Goal: Communication & Community: Answer question/provide support

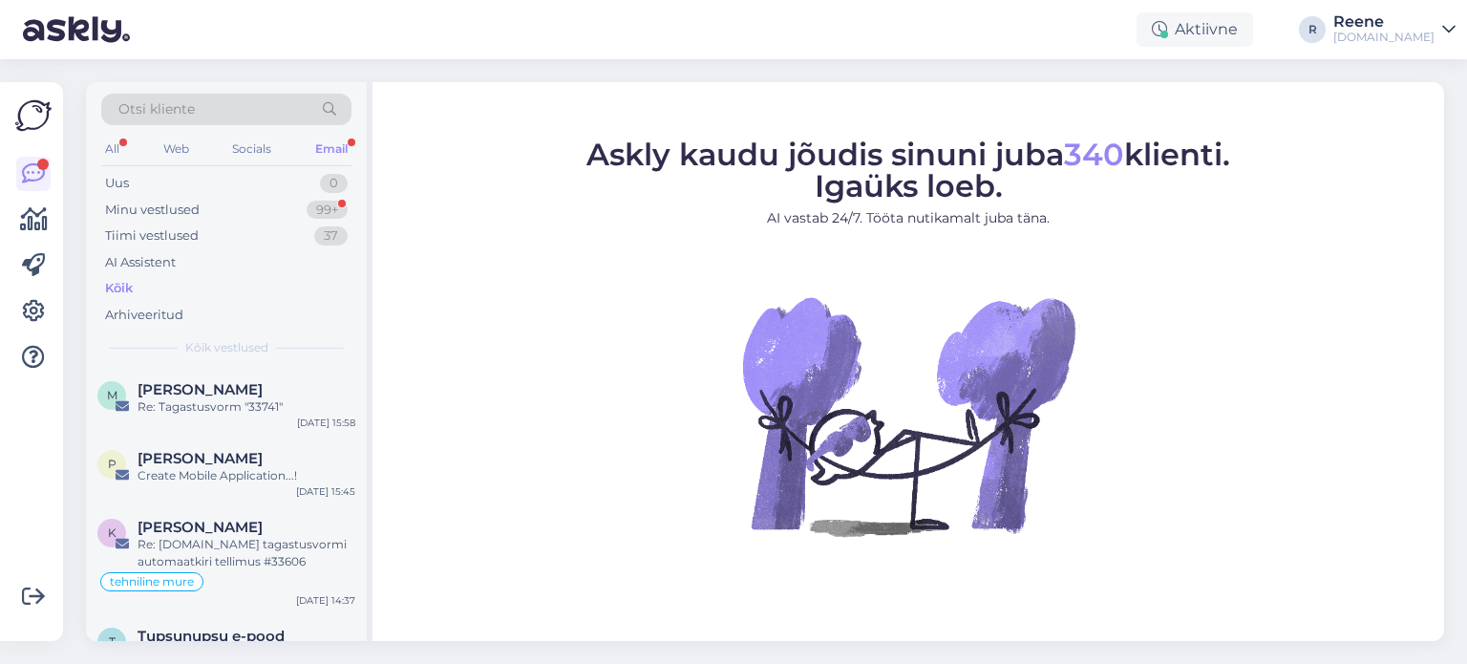
click at [336, 145] on div "Email" at bounding box center [331, 149] width 40 height 25
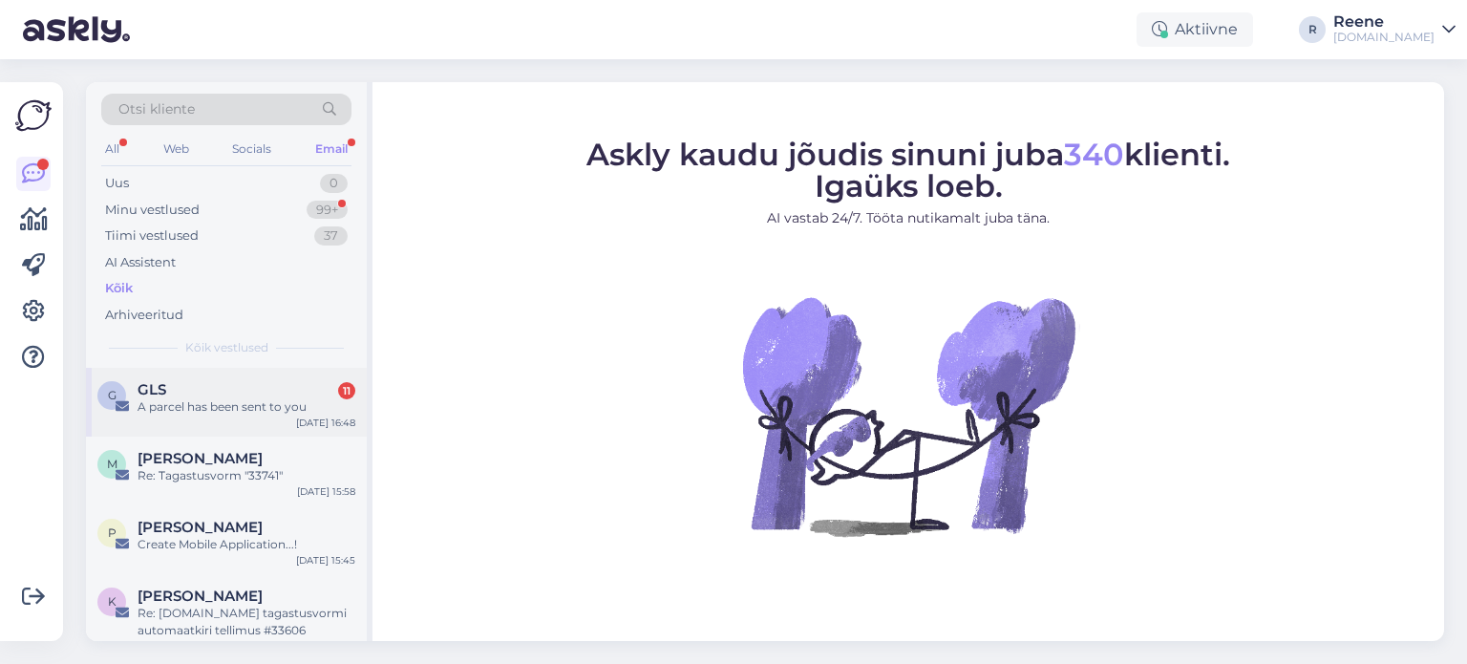
click at [177, 419] on div "G GLS 11 A parcel has been sent to you [DATE] 16:48" at bounding box center [226, 402] width 281 height 69
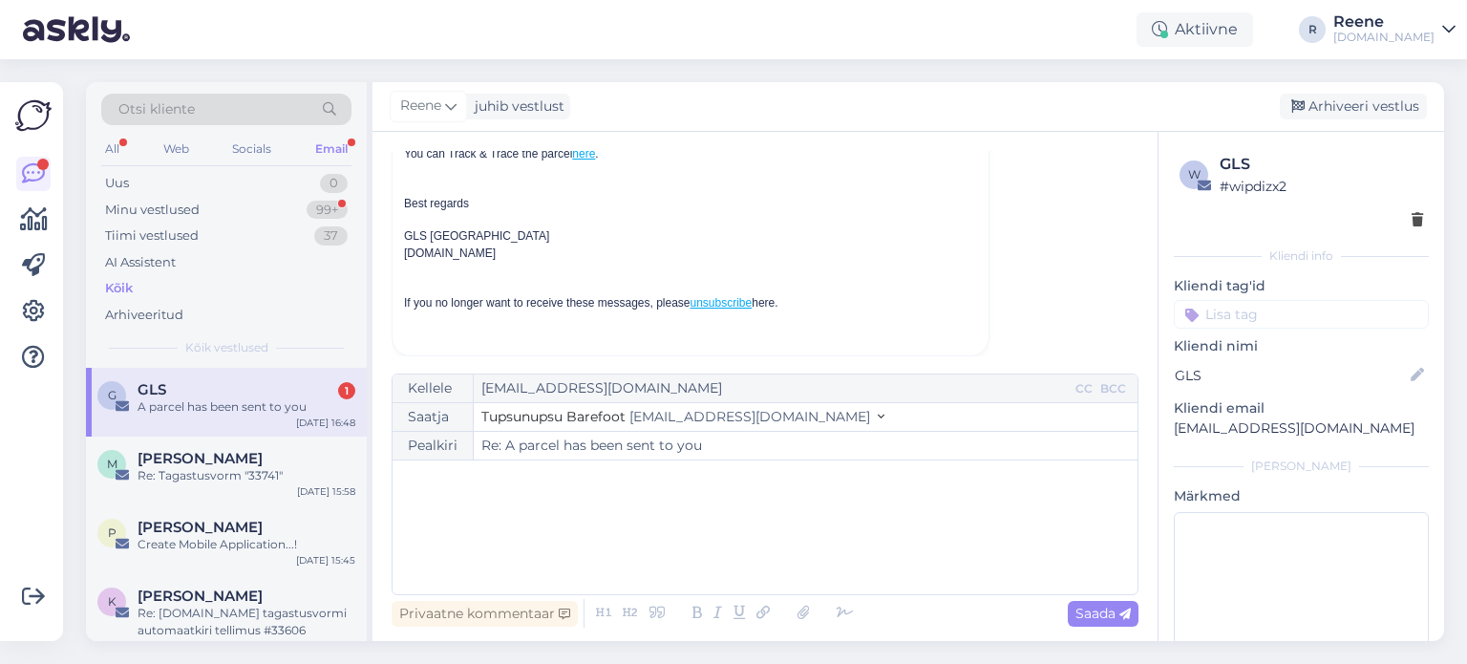
scroll to position [2419, 0]
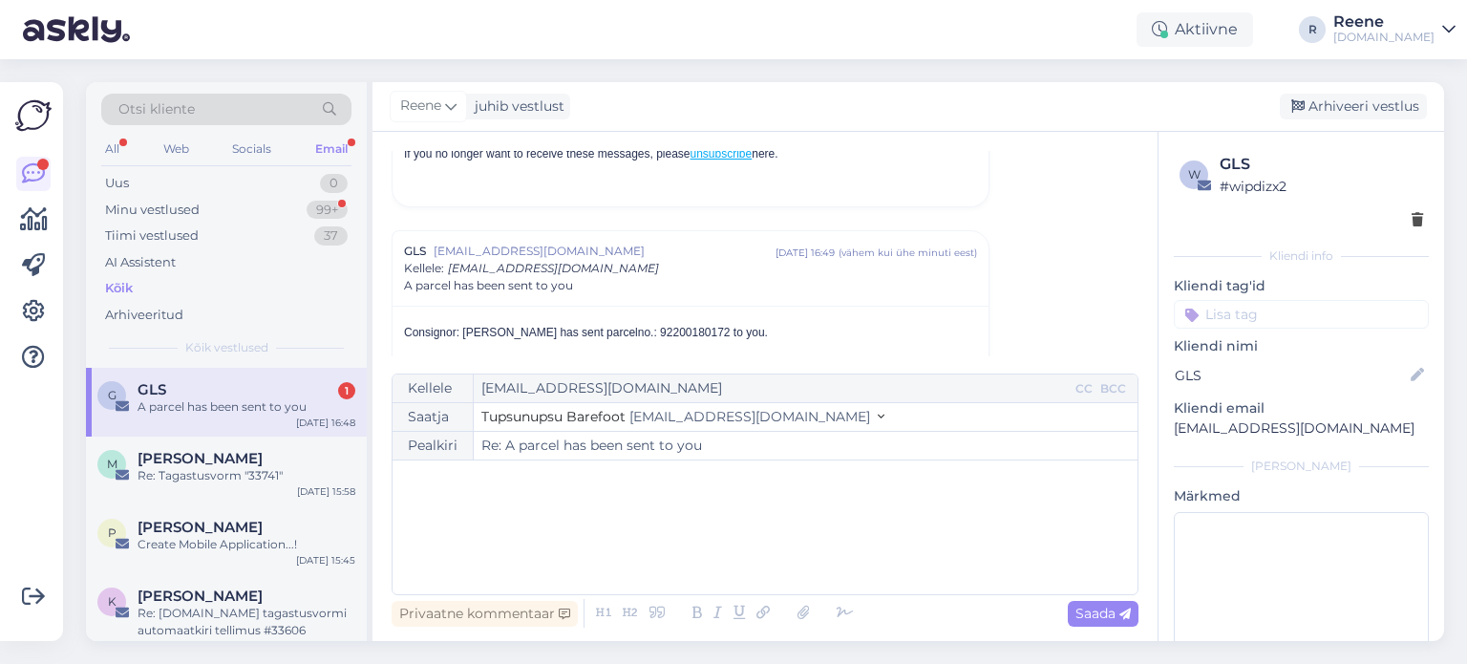
click at [203, 400] on div "A parcel has been sent to you" at bounding box center [247, 406] width 218 height 17
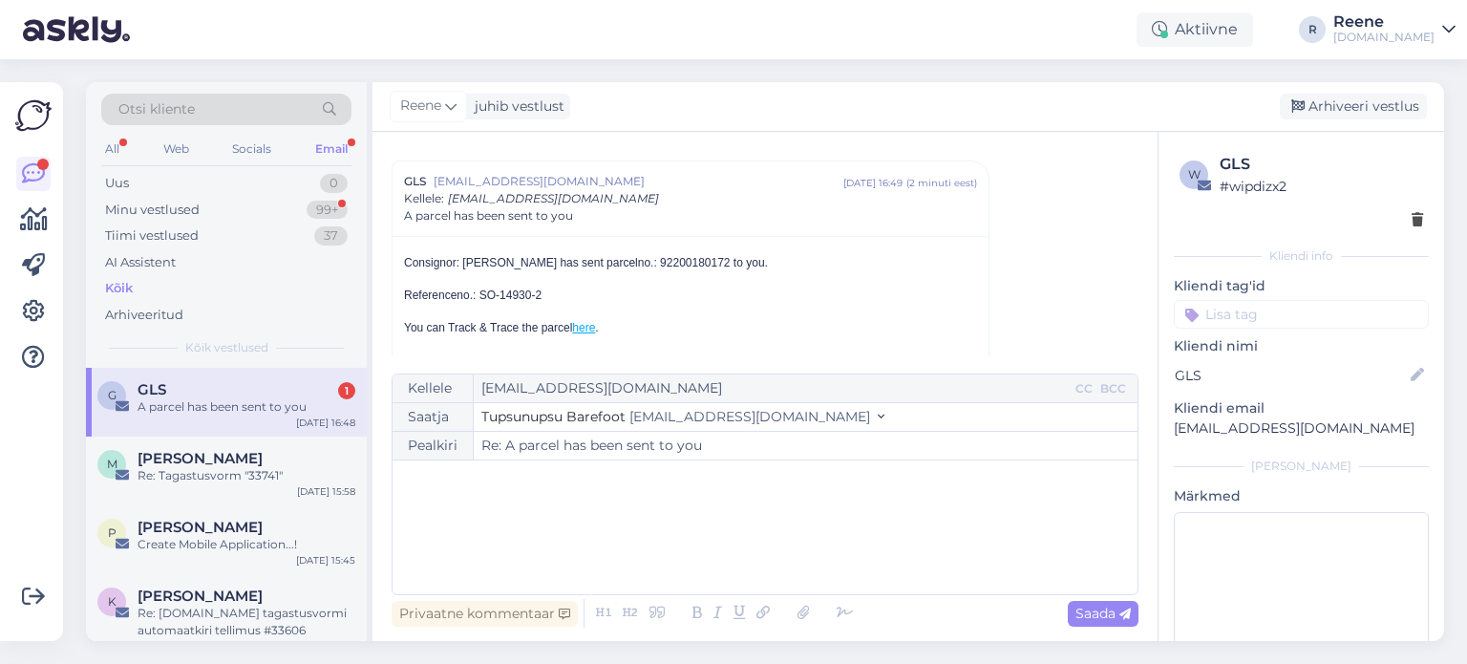
scroll to position [2500, 0]
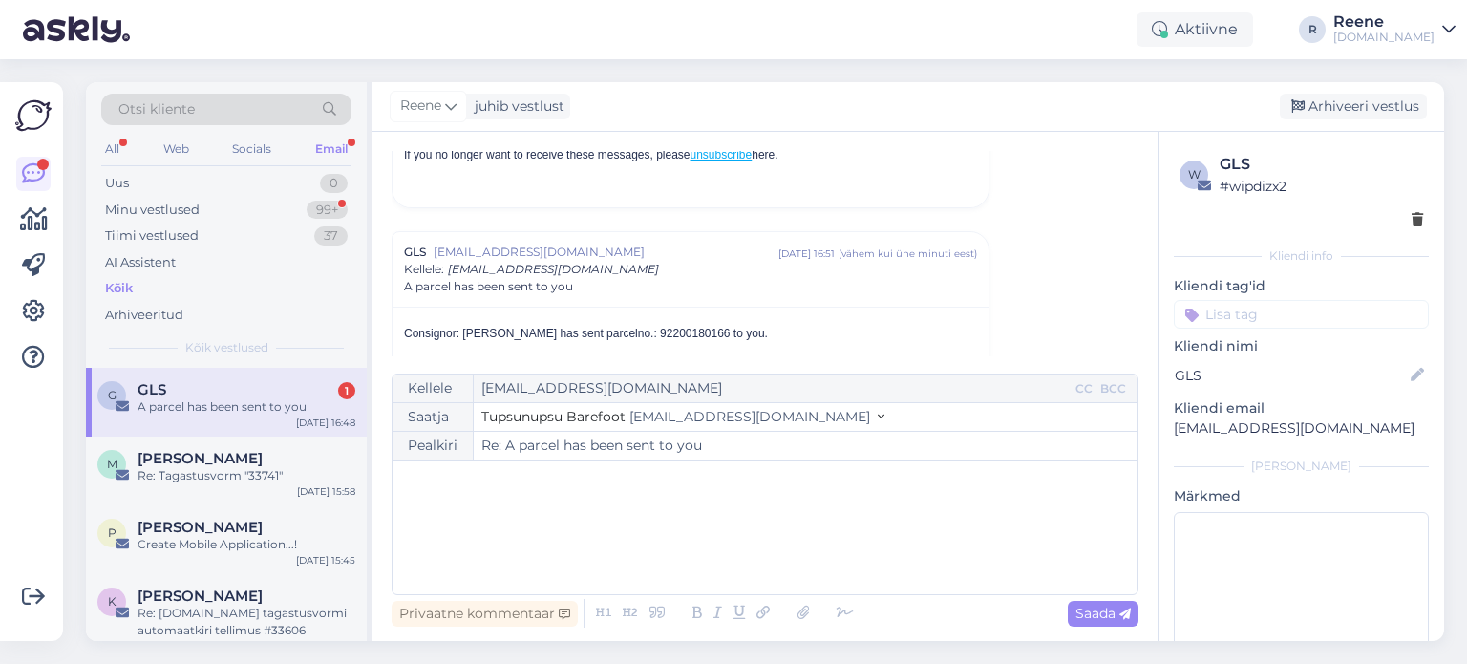
click at [134, 144] on div "All Web Socials Email" at bounding box center [226, 152] width 250 height 30
click at [117, 148] on div "All" at bounding box center [112, 149] width 22 height 25
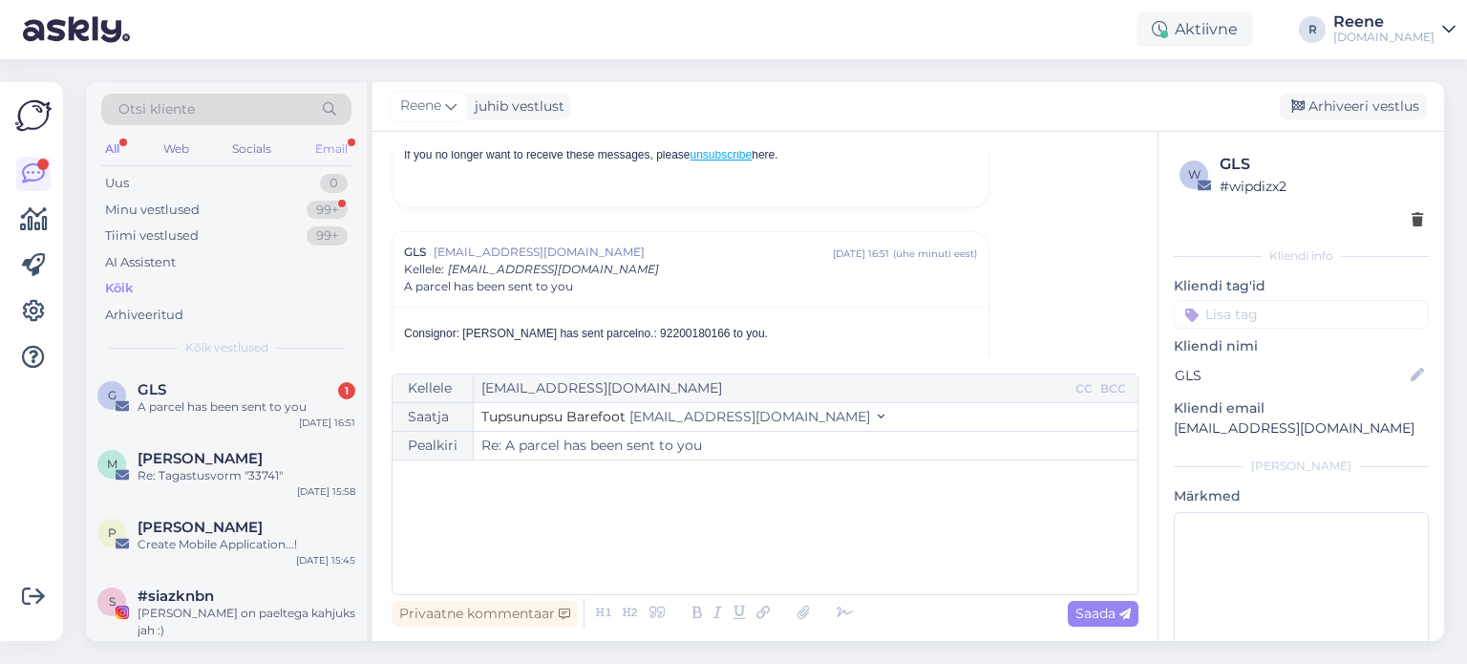
click at [332, 152] on div "Email" at bounding box center [331, 149] width 40 height 25
click at [189, 411] on div "A parcel has been sent to you" at bounding box center [247, 406] width 218 height 17
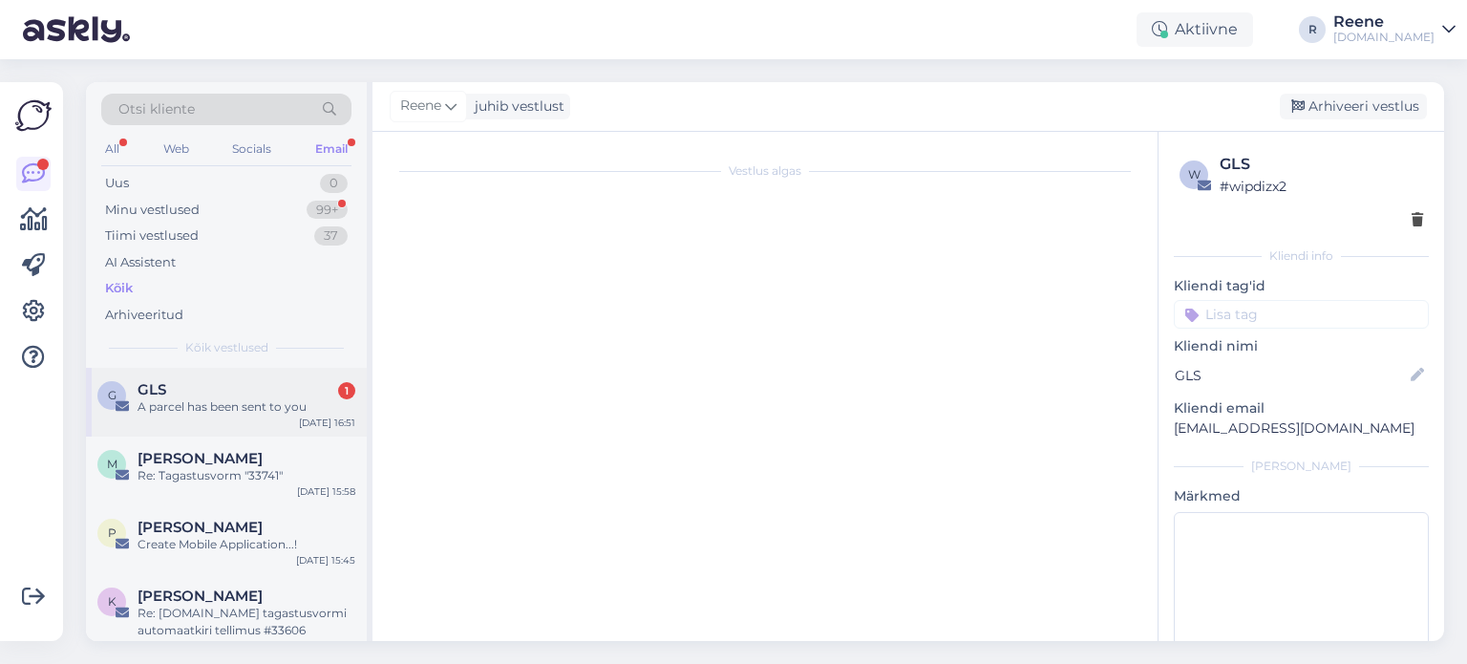
scroll to position [2259, 0]
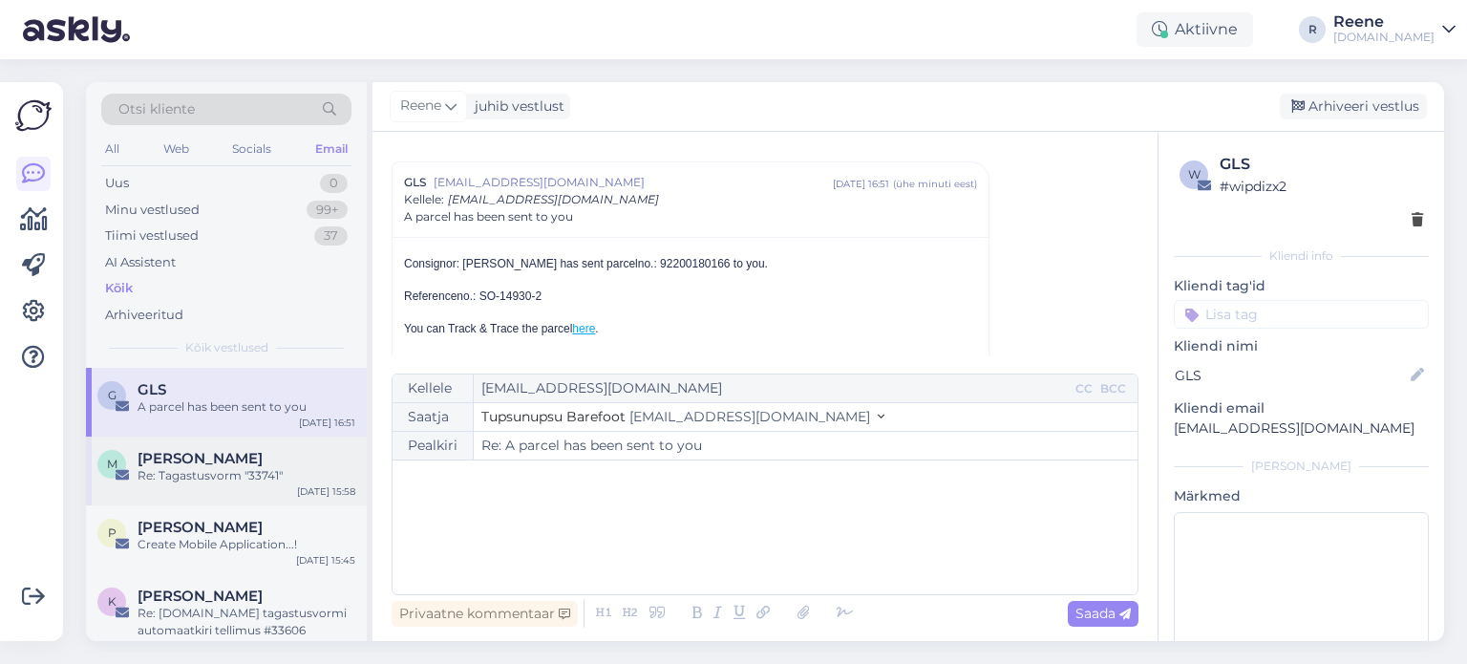
click at [202, 467] on div "Re: Tagastusvorm "33741"" at bounding box center [247, 475] width 218 height 17
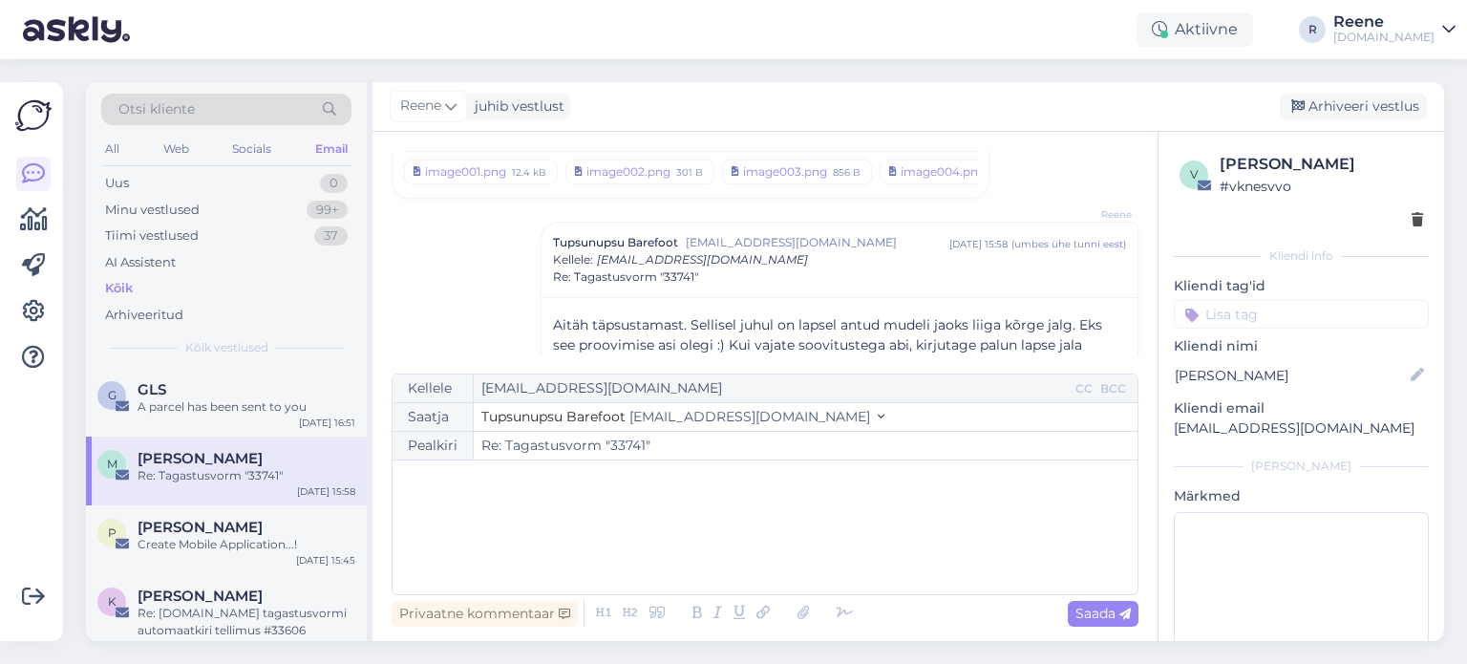
click at [1264, 318] on input at bounding box center [1301, 314] width 255 height 29
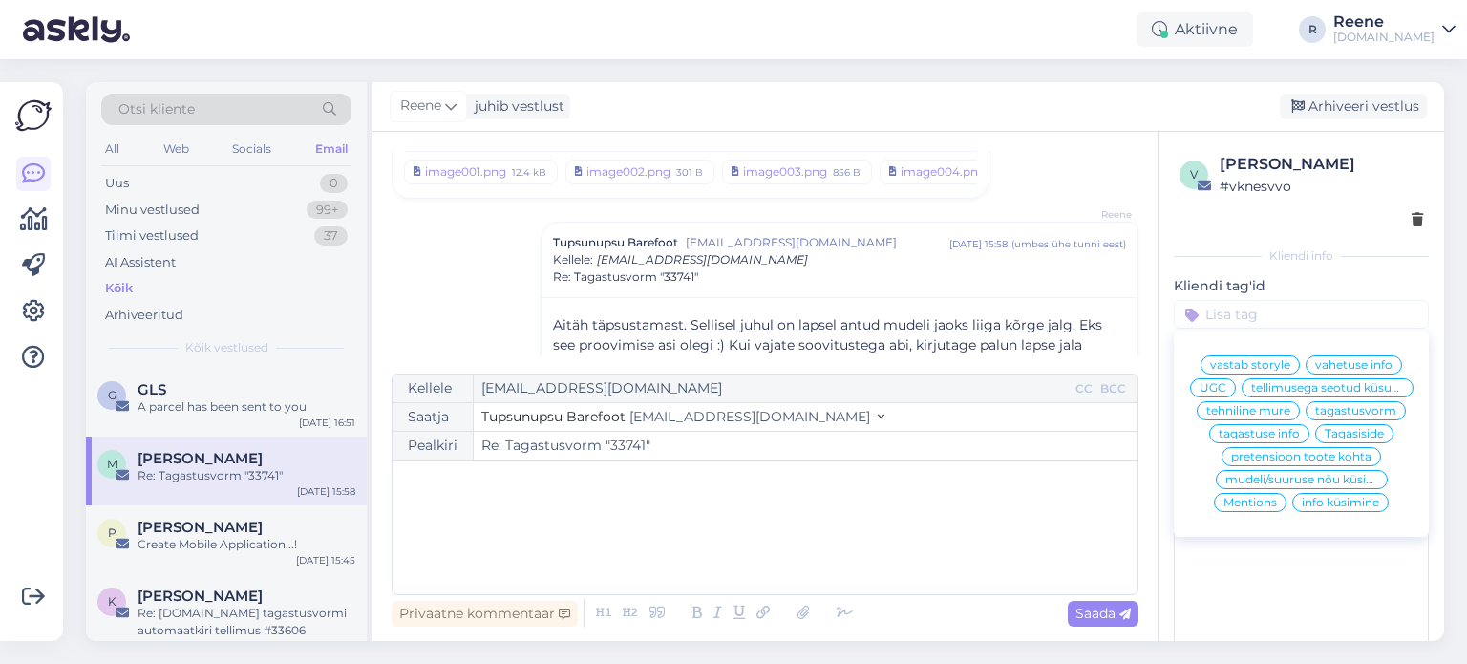
click at [1349, 439] on span "Tagasiside" at bounding box center [1354, 433] width 59 height 11
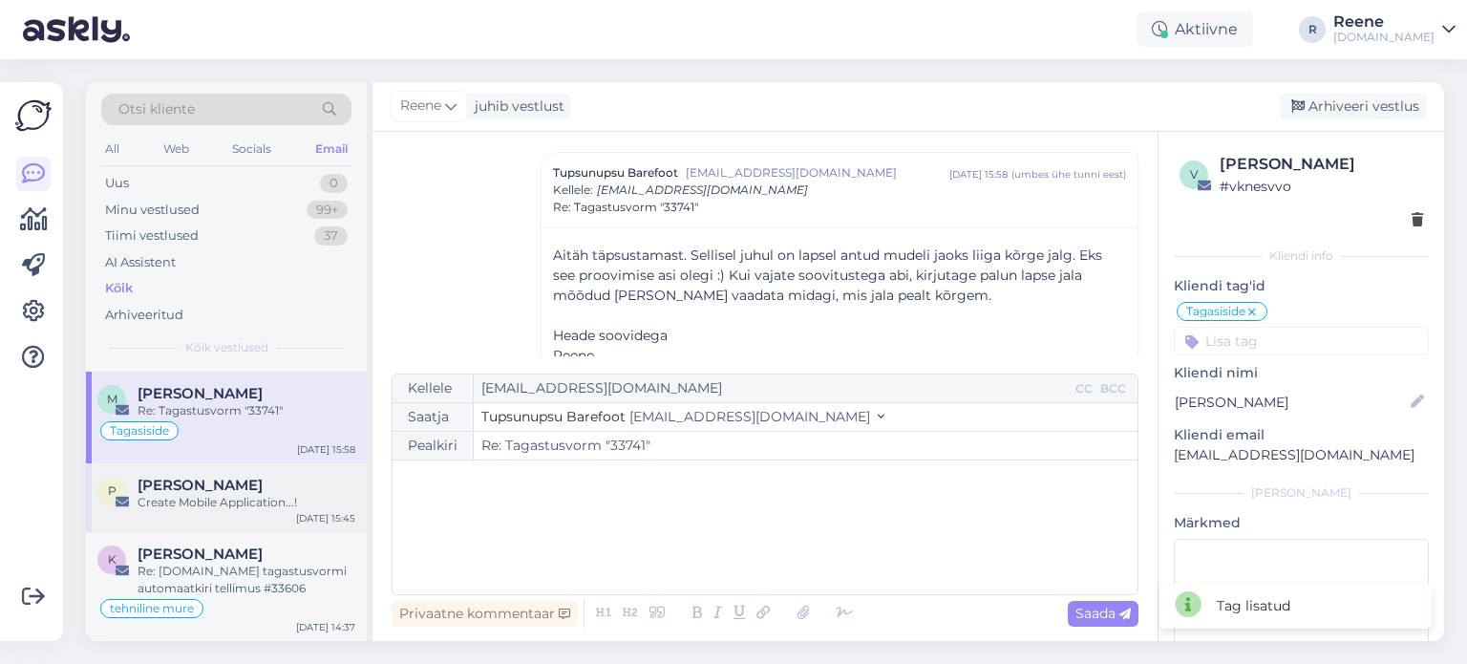
scroll to position [96, 0]
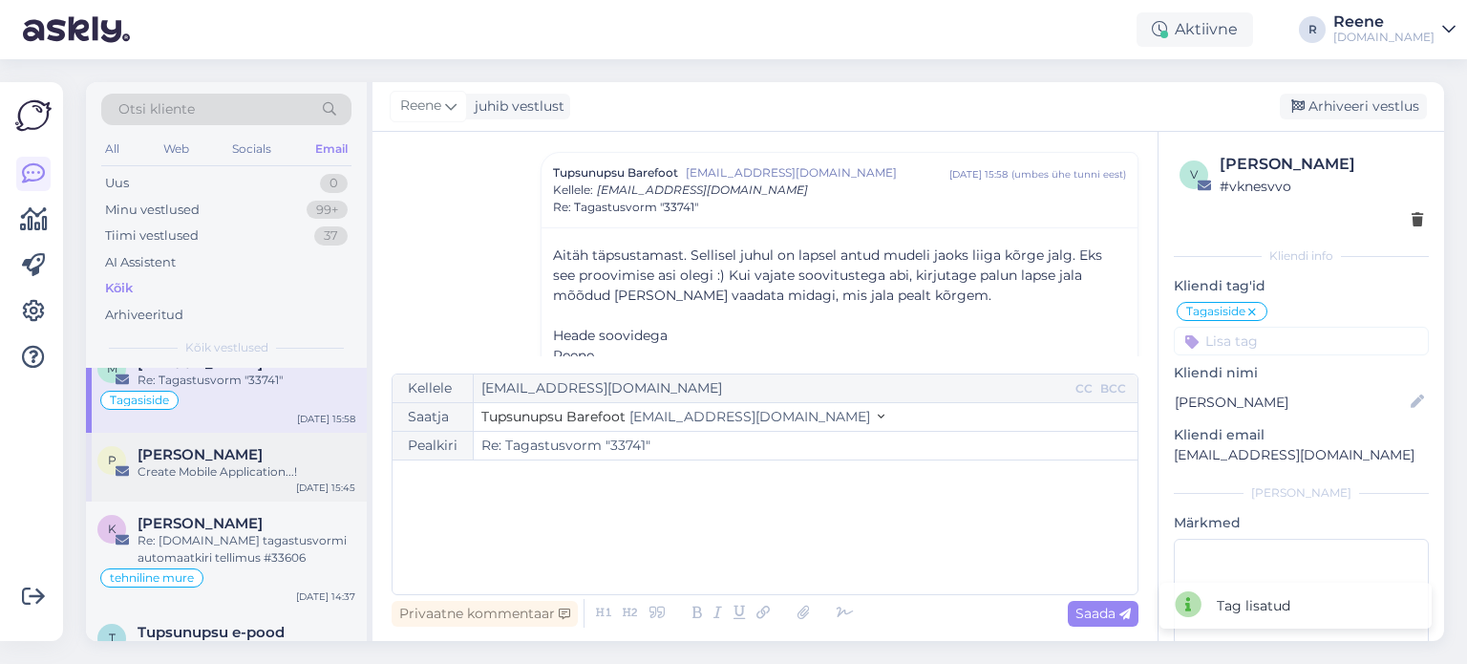
click at [246, 473] on div "Create Mobile Application...!" at bounding box center [247, 471] width 218 height 17
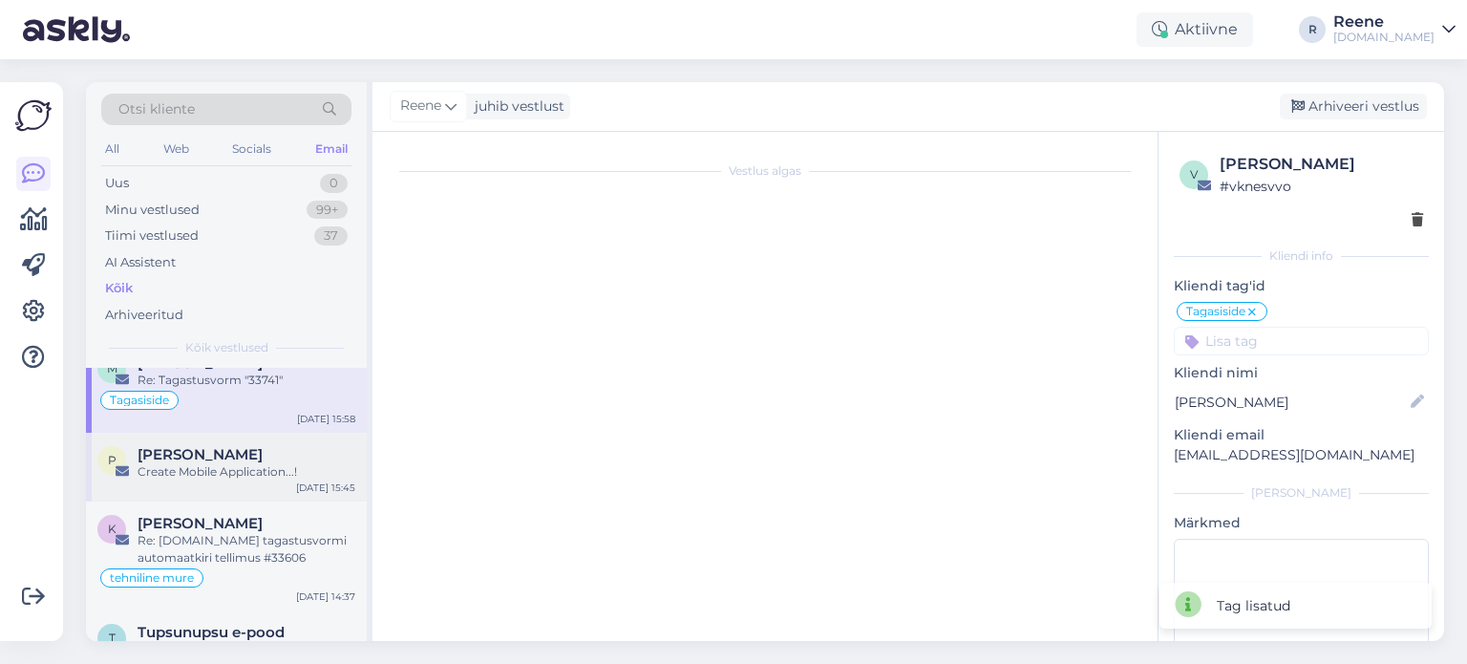
scroll to position [0, 0]
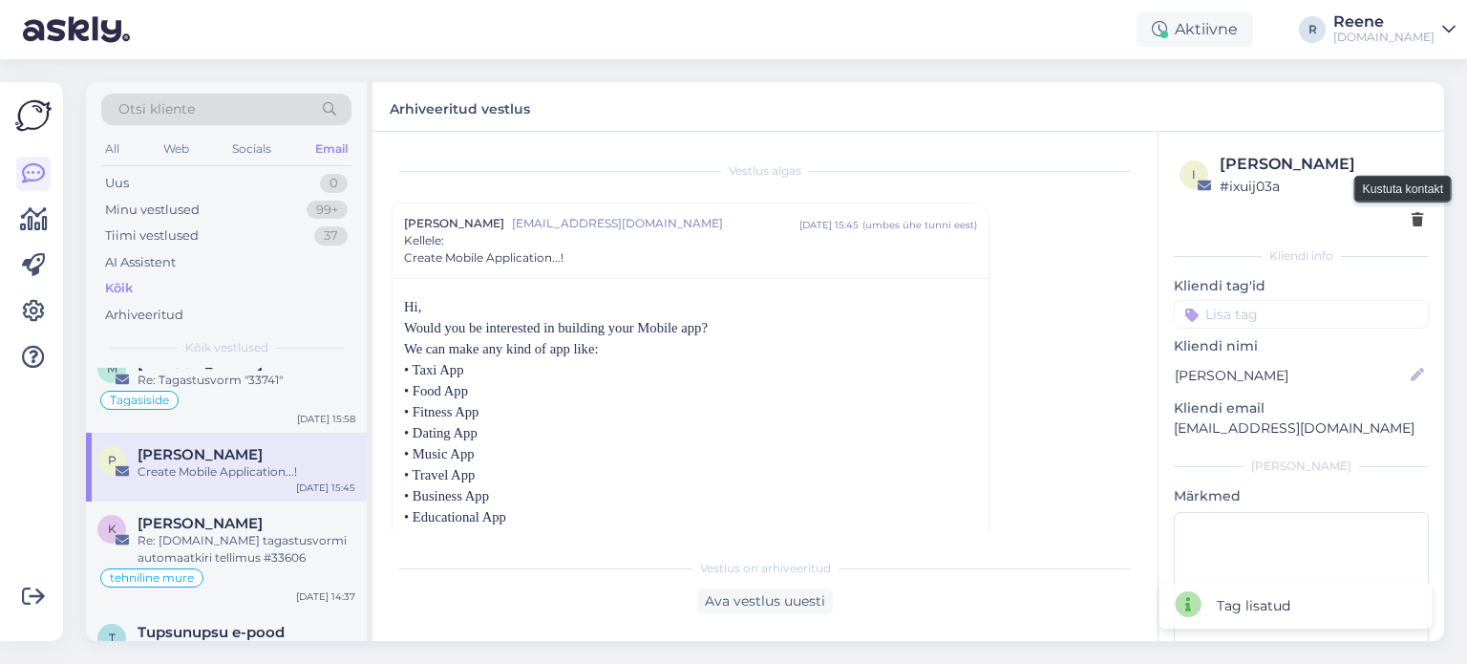
click at [1412, 217] on icon at bounding box center [1417, 220] width 11 height 13
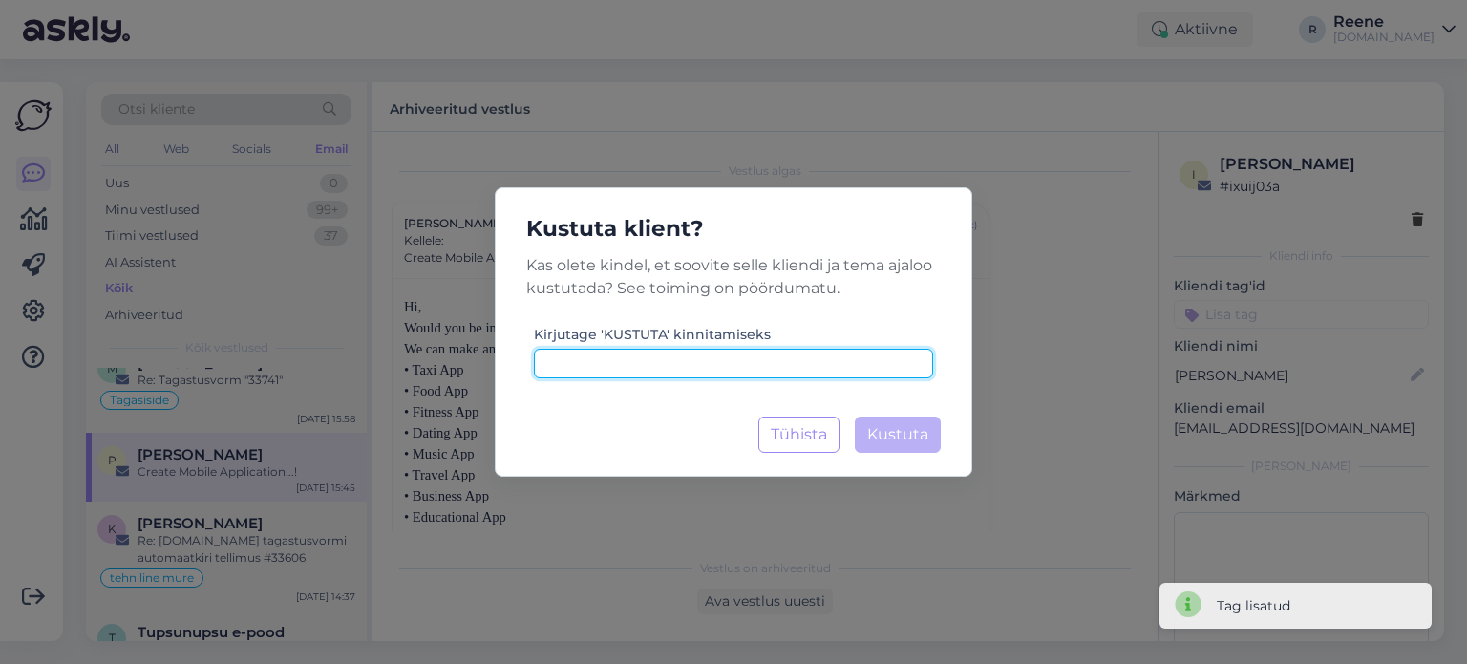
click at [753, 353] on input at bounding box center [733, 364] width 399 height 30
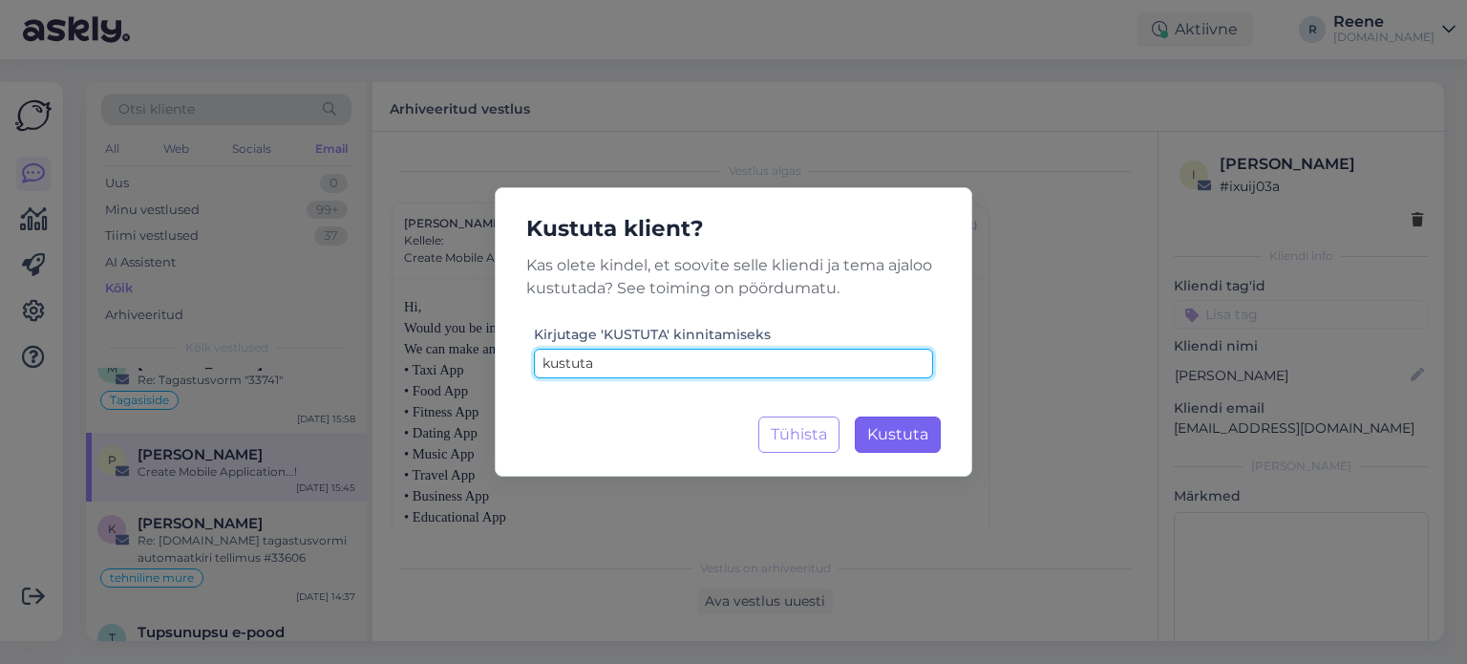
type input "kustuta"
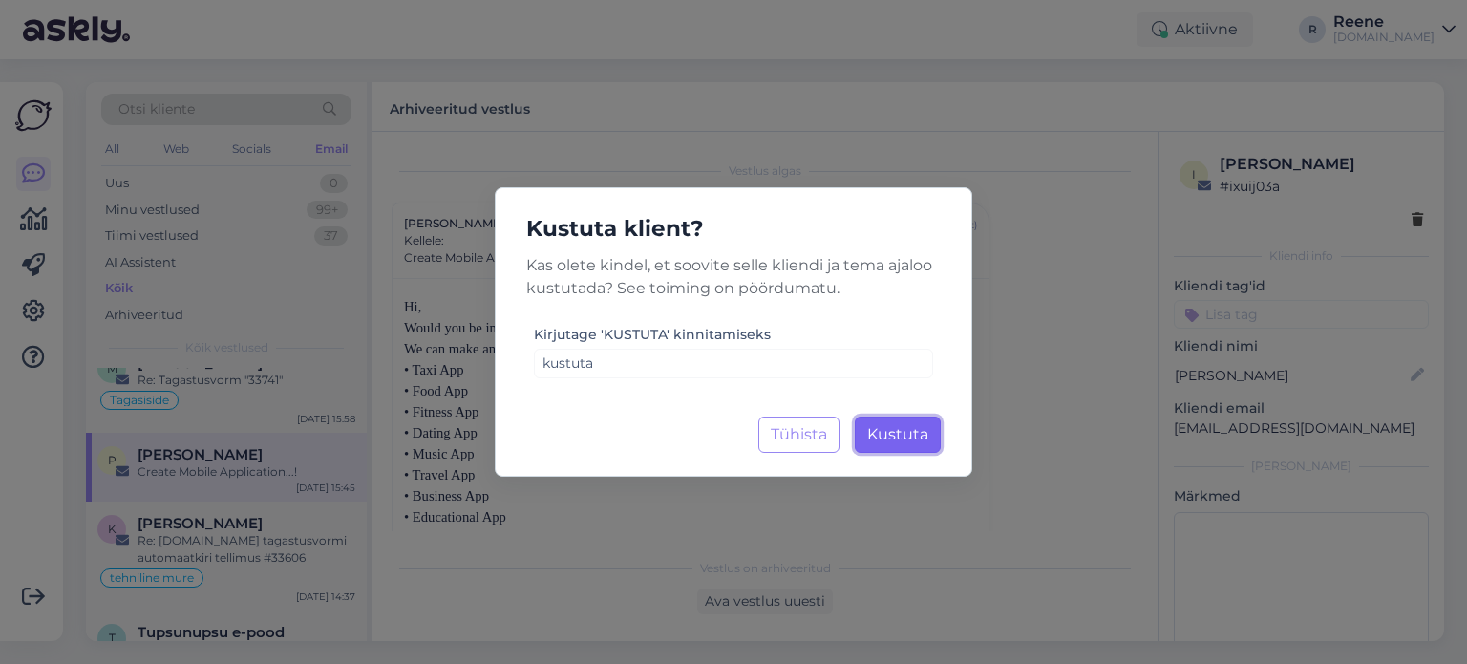
click at [903, 425] on span "Kustuta" at bounding box center [897, 434] width 61 height 18
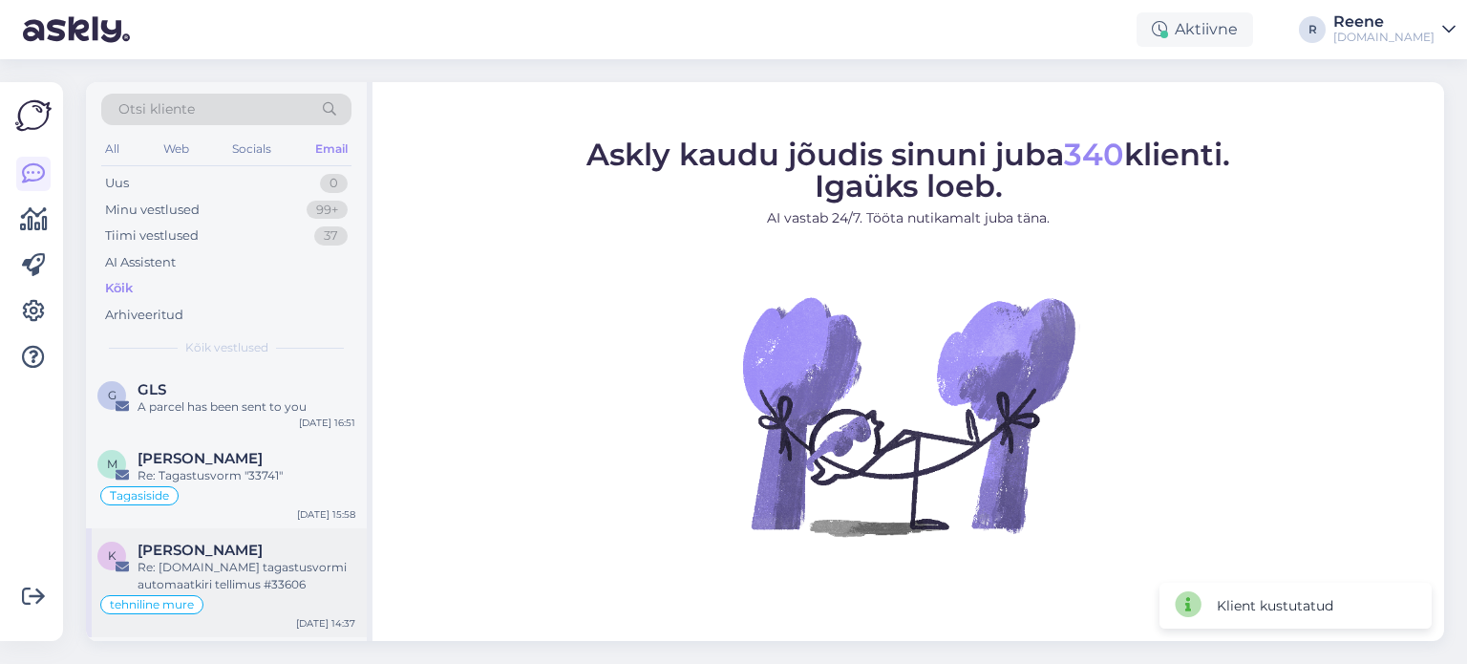
click at [214, 560] on div "Re: [DOMAIN_NAME] tagastusvormi automaatkiri tellimus #33606" at bounding box center [247, 576] width 218 height 34
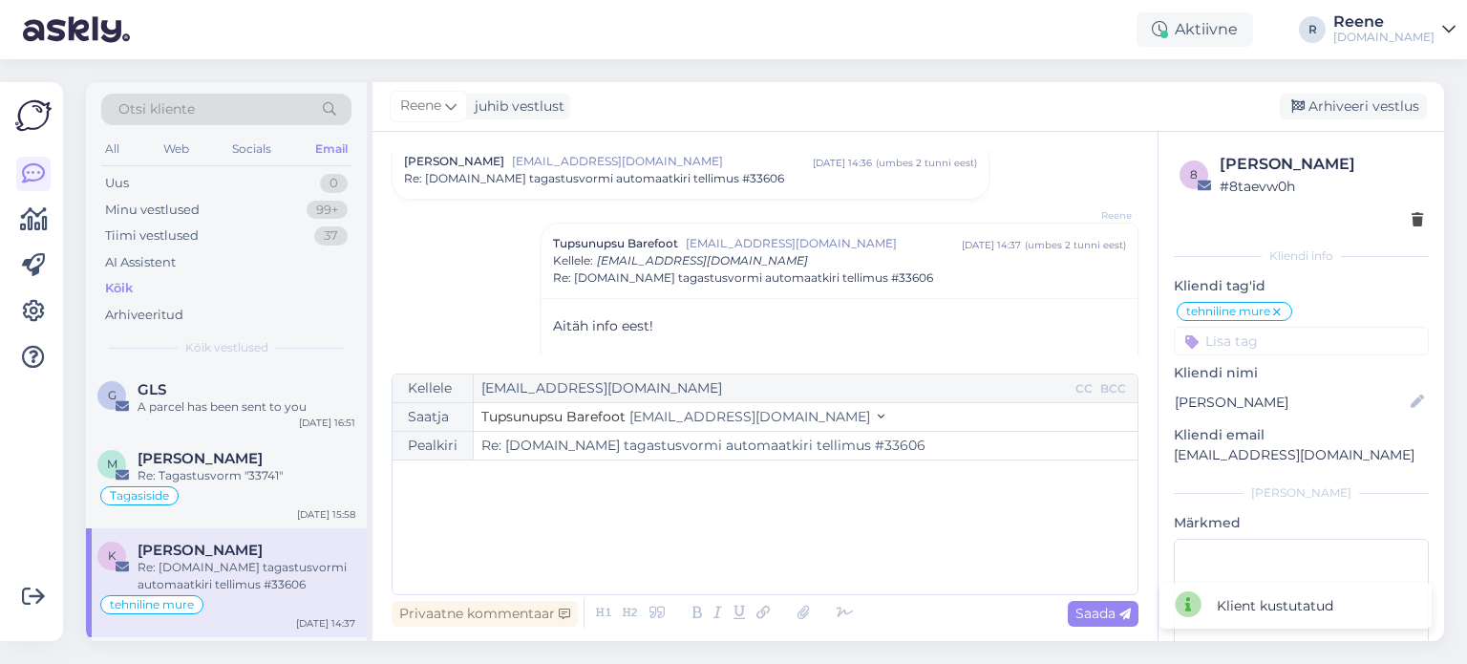
scroll to position [377, 0]
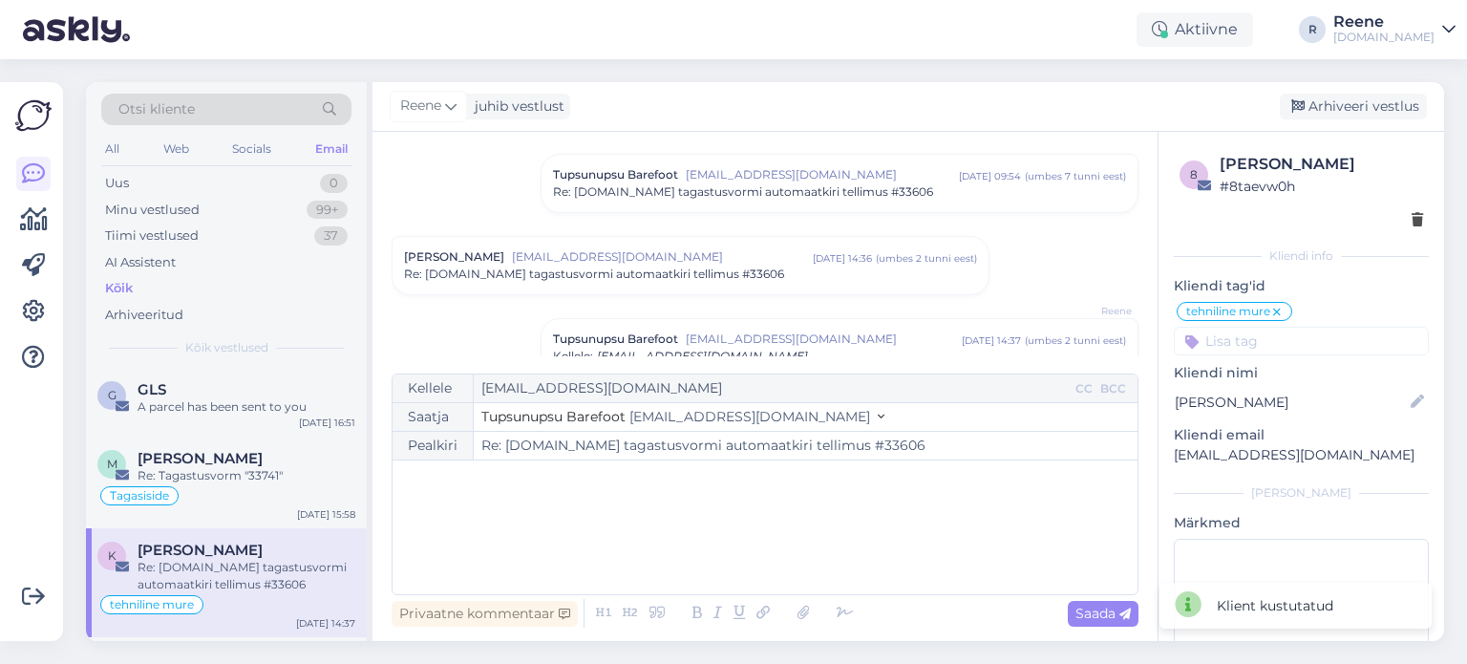
click at [722, 251] on span "[EMAIL_ADDRESS][DOMAIN_NAME]" at bounding box center [662, 256] width 301 height 17
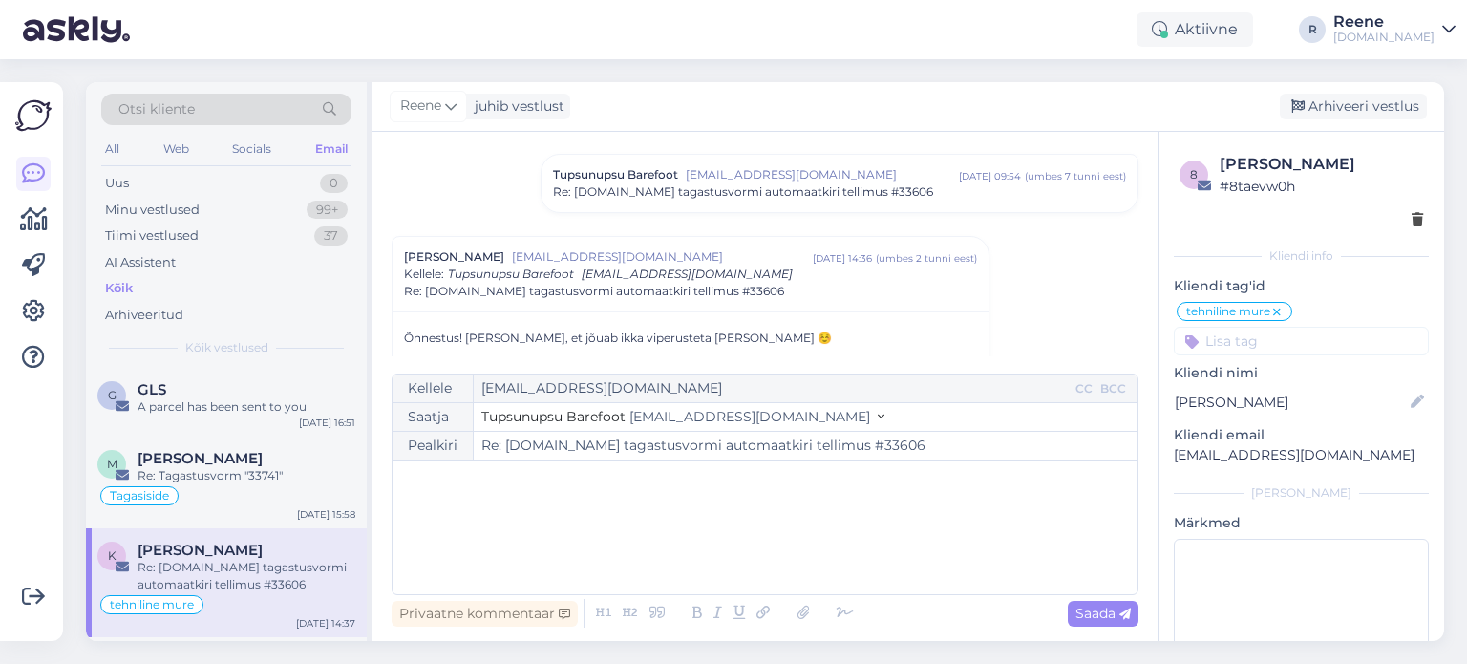
click at [1340, 340] on input at bounding box center [1301, 341] width 255 height 29
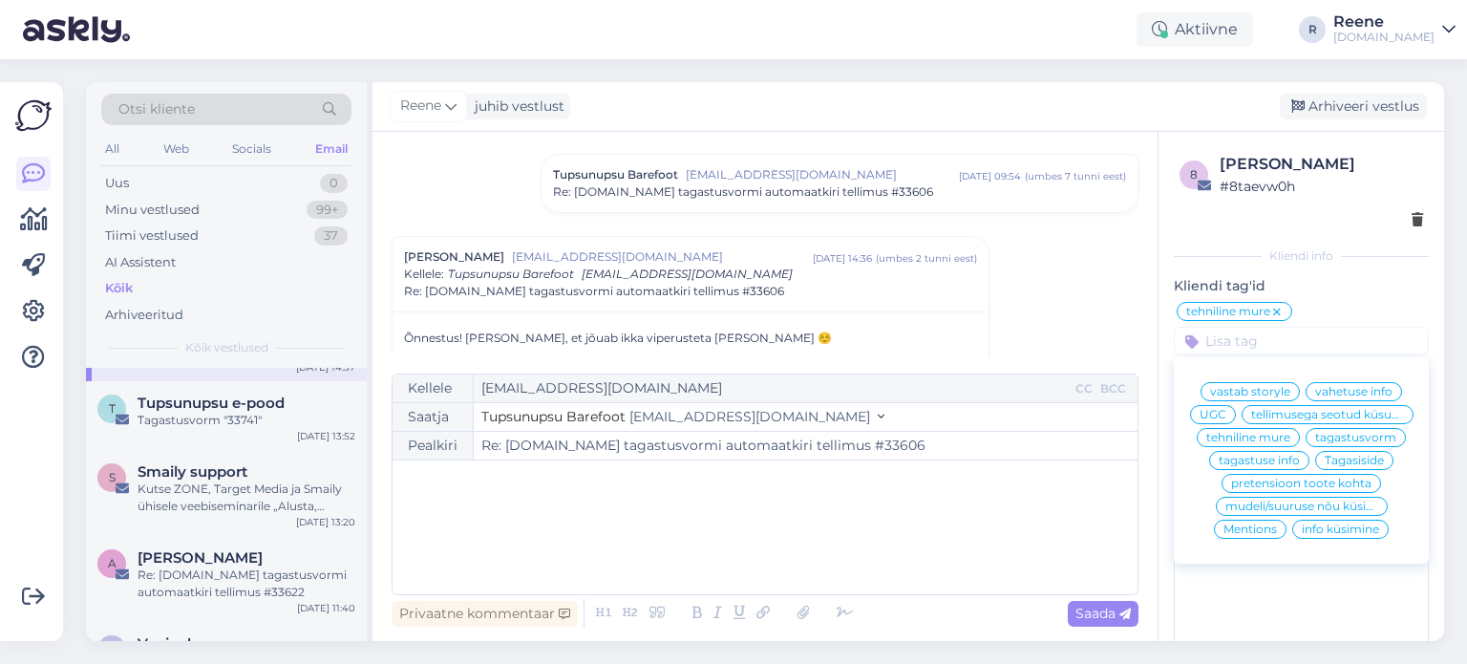
scroll to position [287, 0]
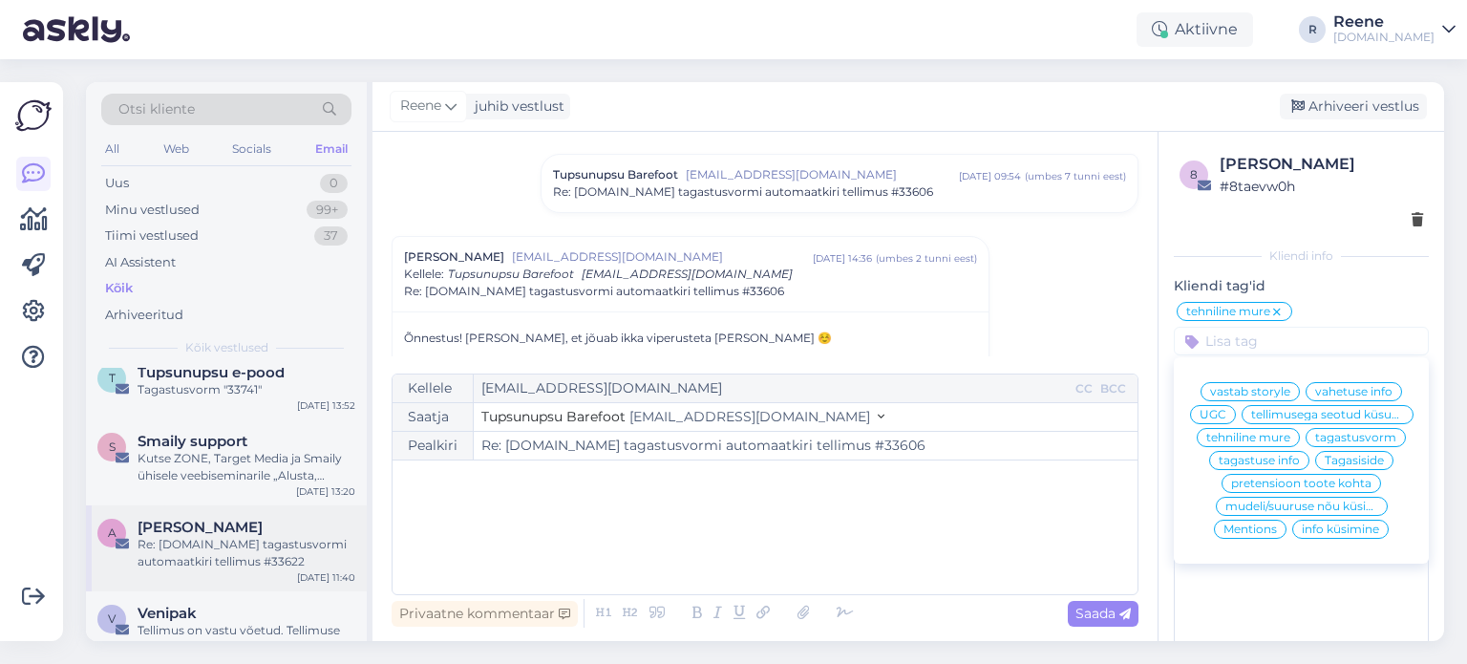
click at [267, 561] on div "Re: [DOMAIN_NAME] tagastusvormi automaatkiri tellimus #33622" at bounding box center [247, 553] width 218 height 34
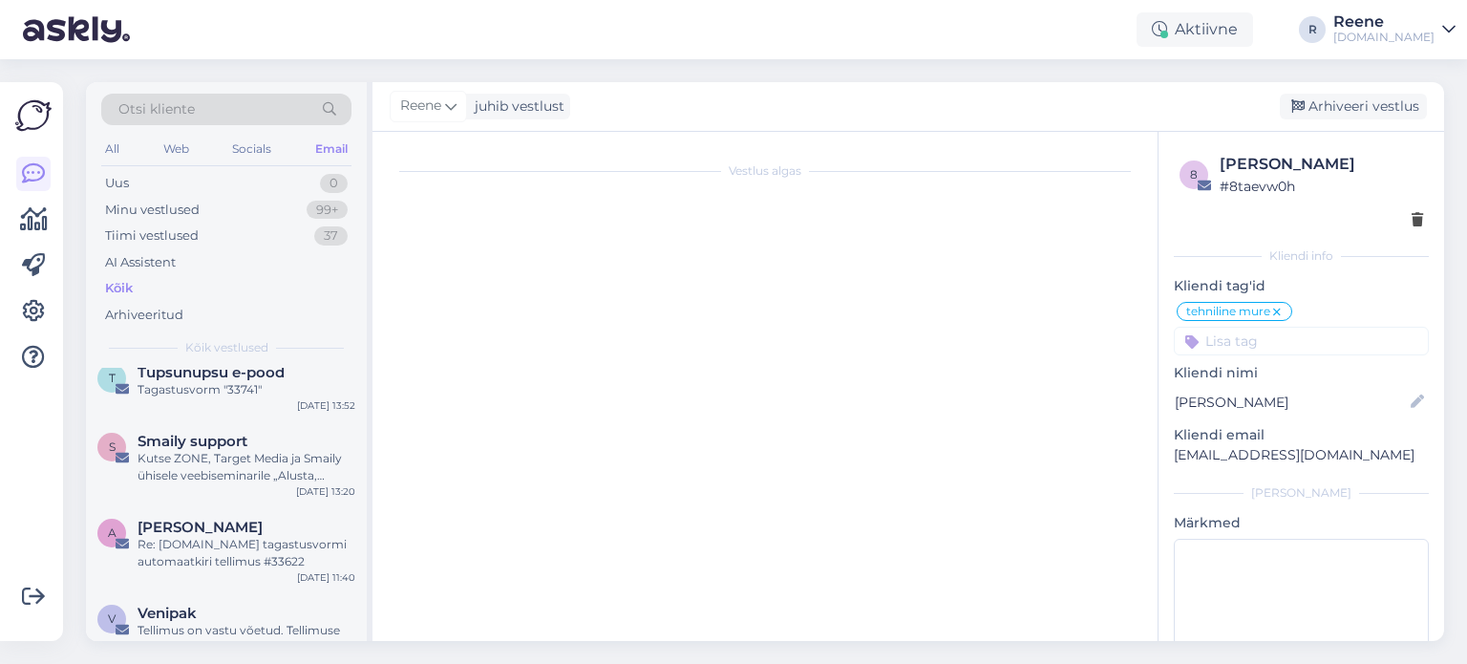
type textarea "vastatud"
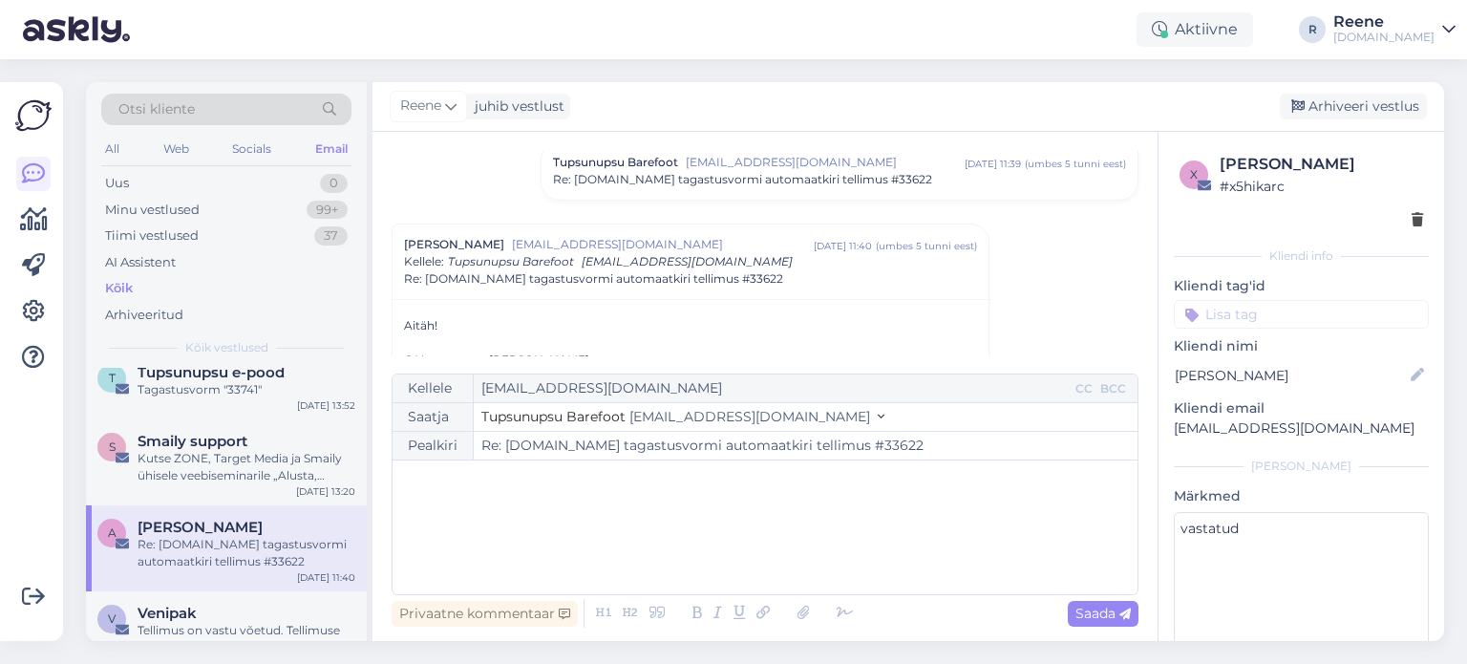
click at [1303, 316] on input at bounding box center [1301, 314] width 255 height 29
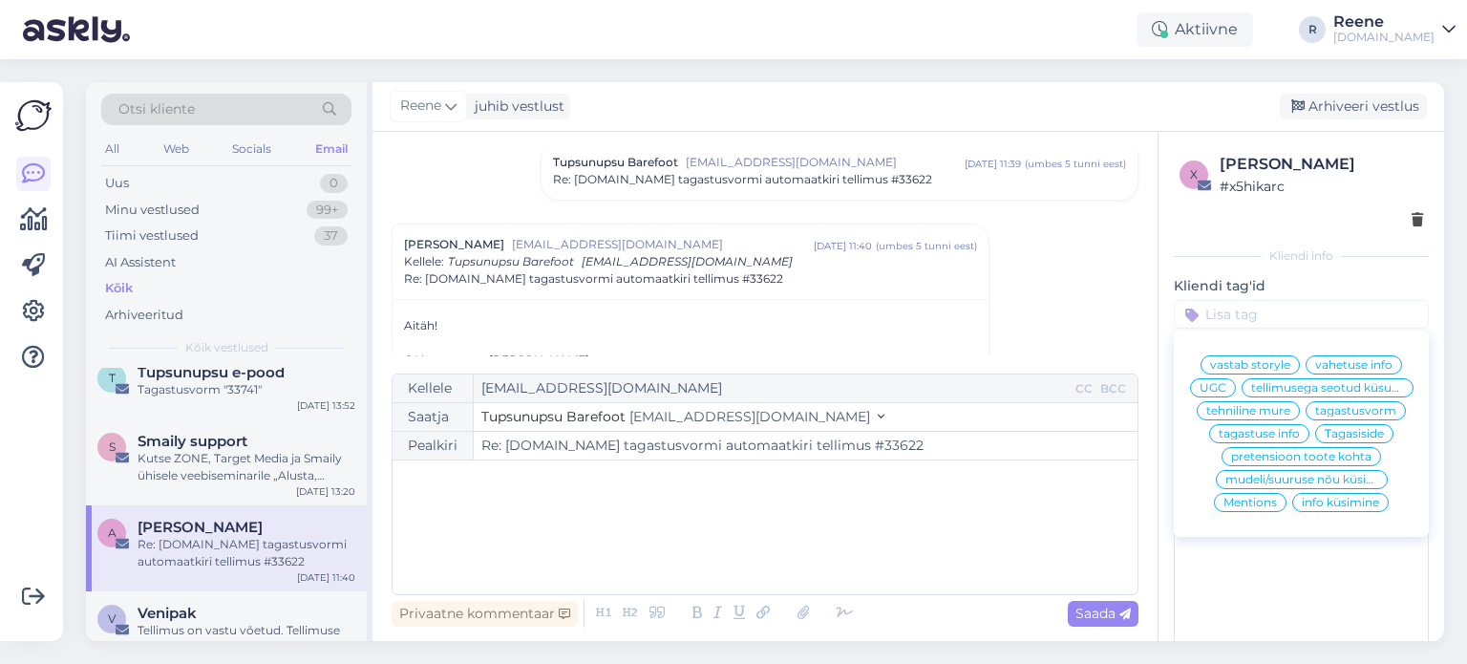
click at [1257, 439] on span "tagastuse info" at bounding box center [1259, 433] width 81 height 11
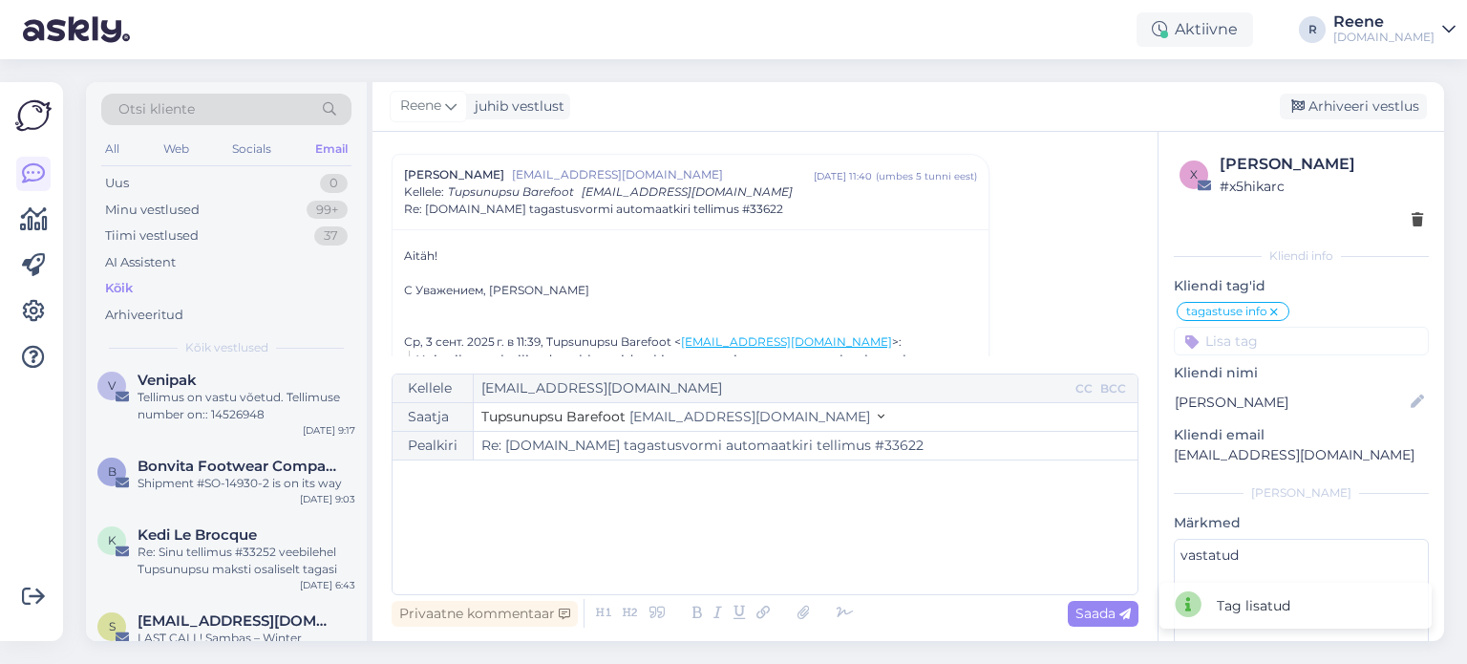
scroll to position [573, 0]
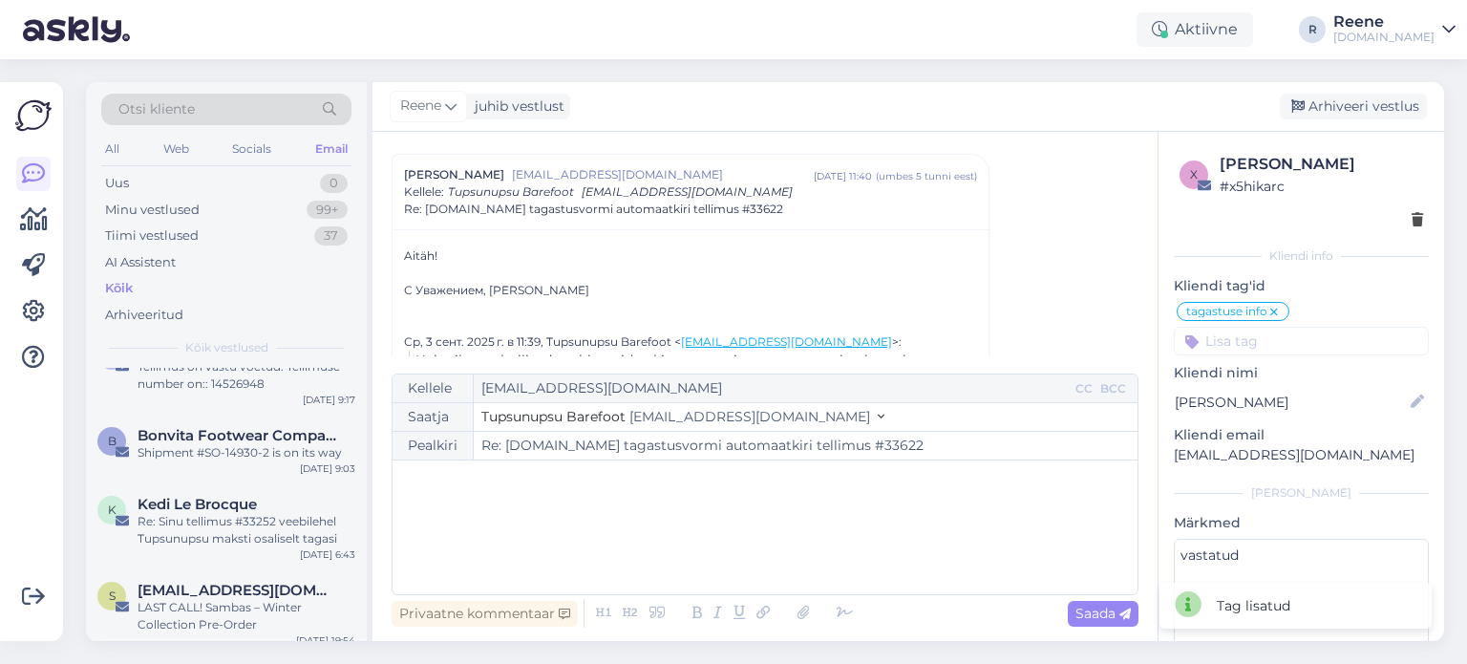
click at [171, 513] on div "Re: Sinu tellimus #33252 veebilehel Tupsunupsu maksti osaliselt tagasi" at bounding box center [247, 530] width 218 height 34
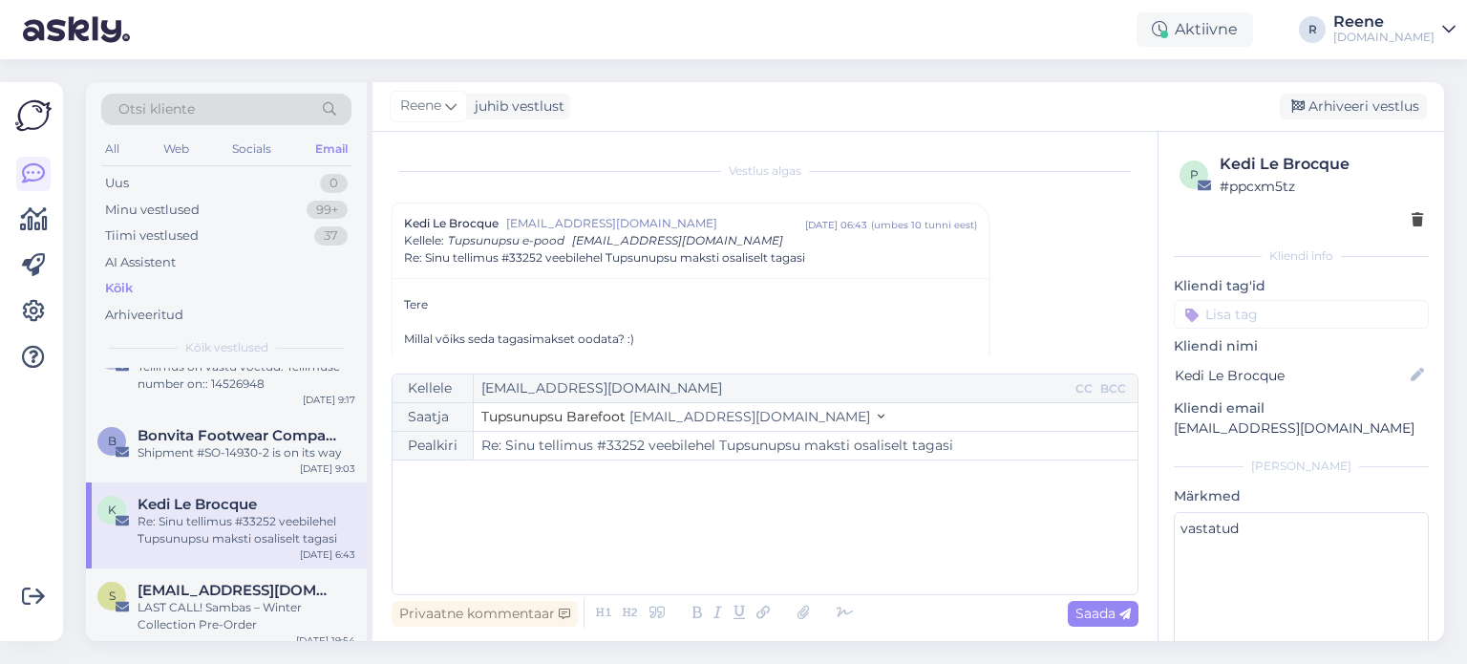
click at [1336, 317] on input at bounding box center [1301, 314] width 255 height 29
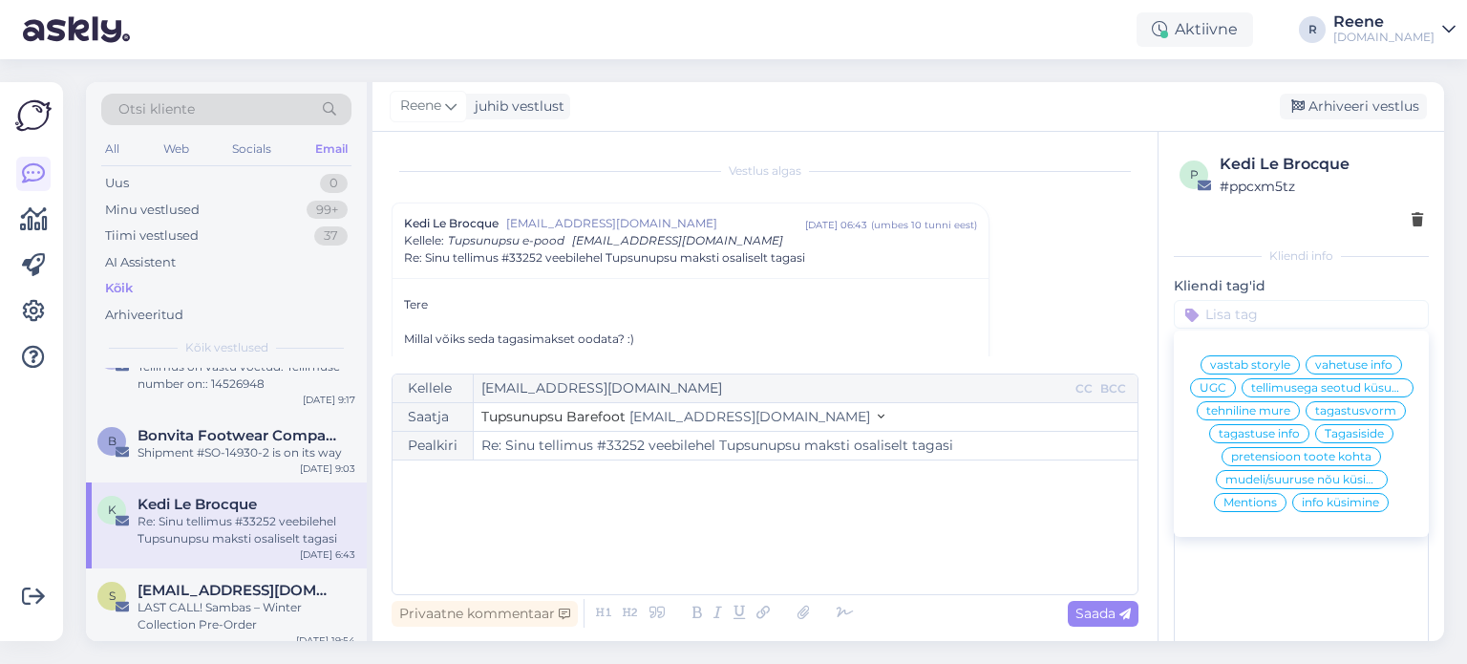
click at [1270, 394] on span "tellimusega seotud küsumus" at bounding box center [1327, 387] width 153 height 11
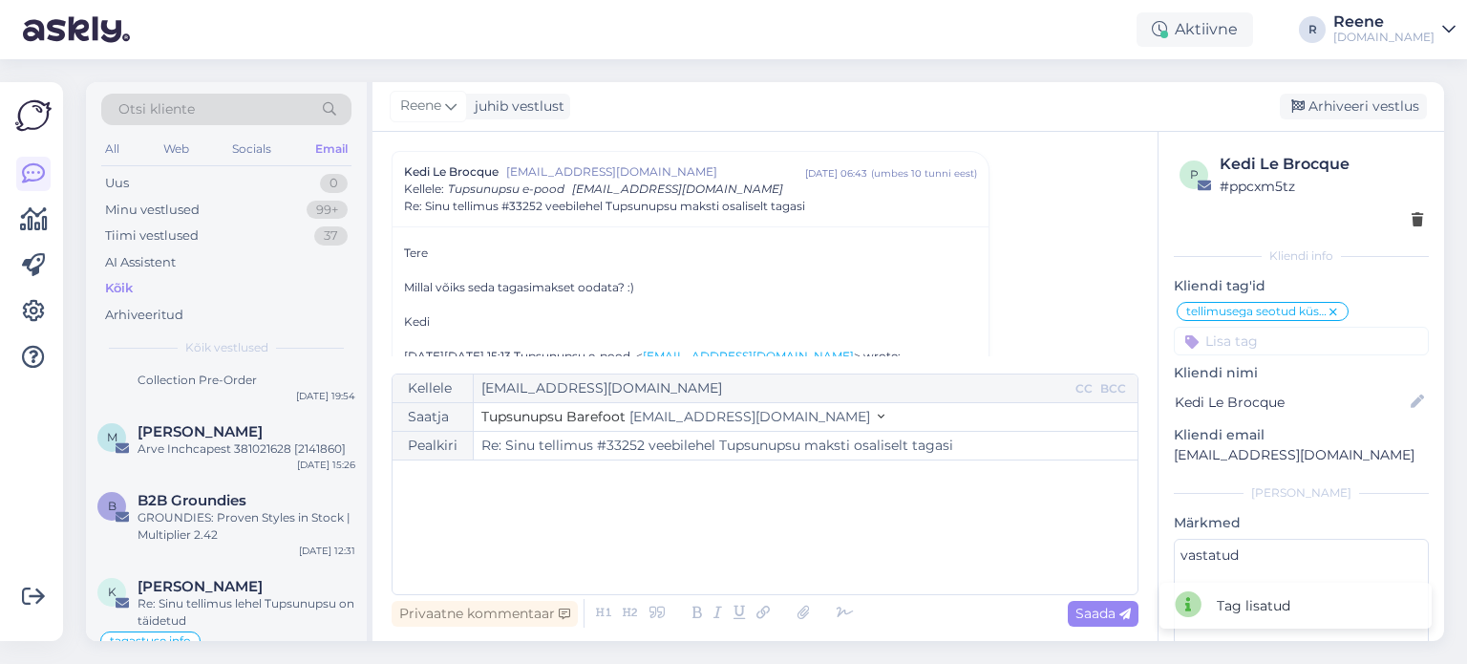
scroll to position [860, 0]
